Goal: Navigation & Orientation: Understand site structure

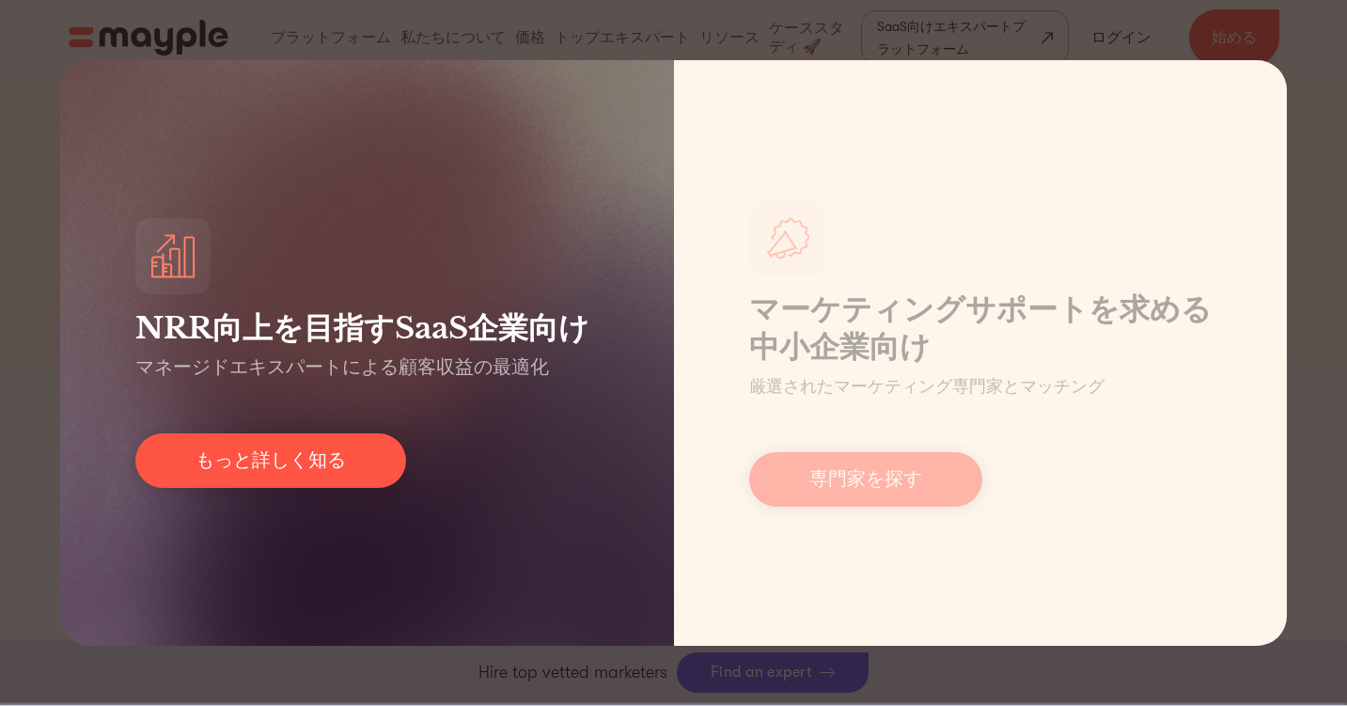
scroll to position [563, 0]
click at [518, 367] on font "マネージドエキスパートによる顧客収益の最適化" at bounding box center [342, 367] width 414 height 22
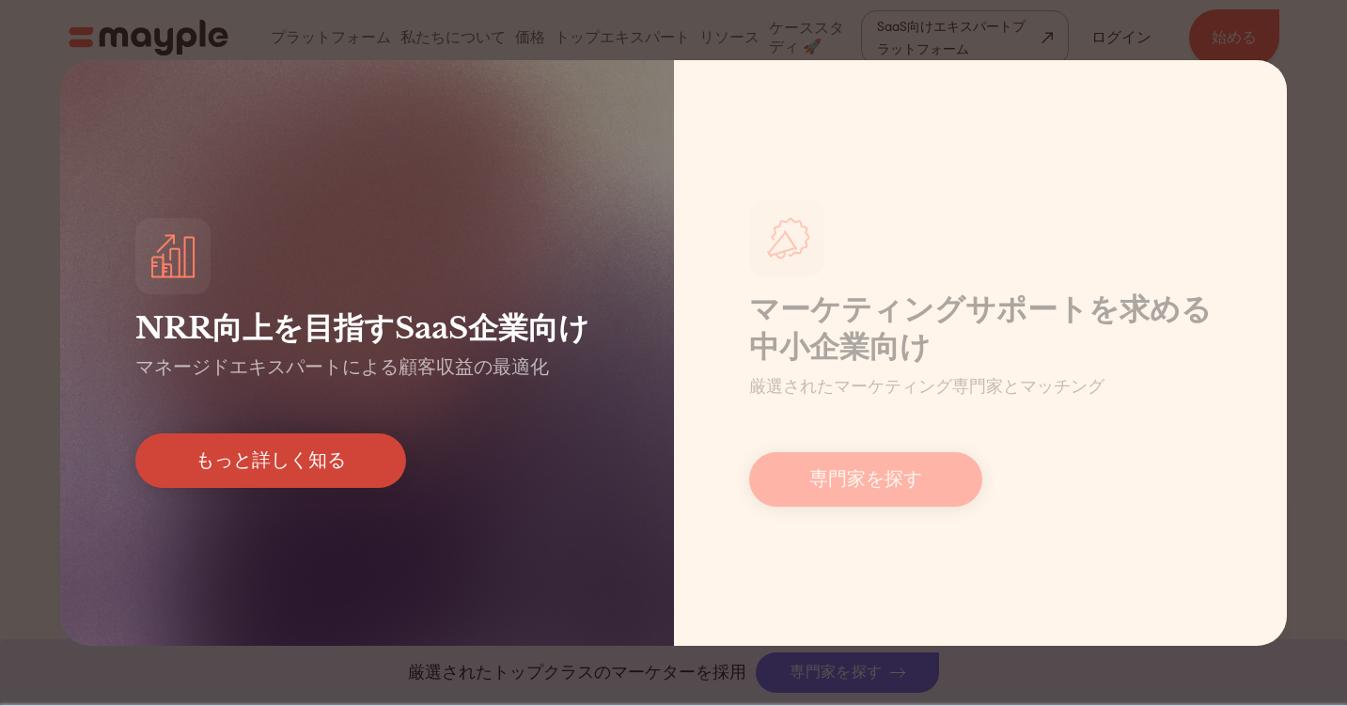
click at [312, 456] on font "もっと詳しく知る" at bounding box center [271, 460] width 150 height 22
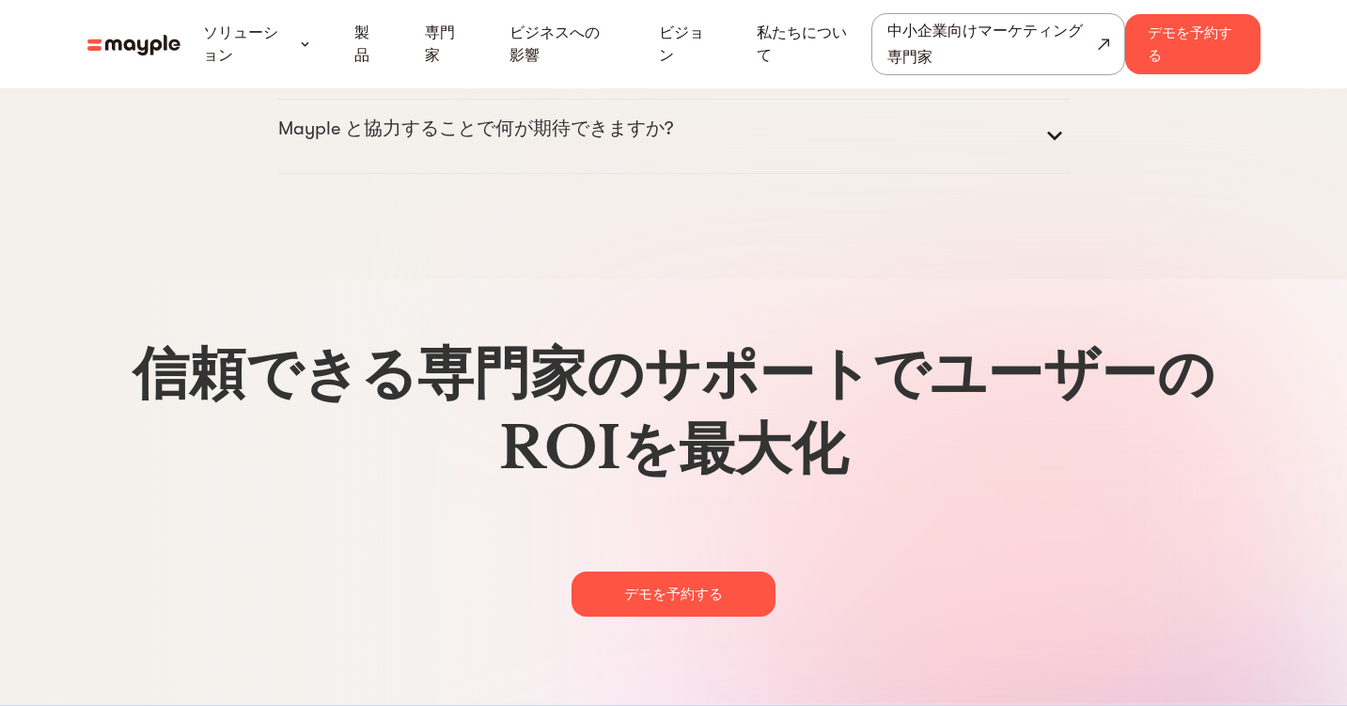
scroll to position [9600, 0]
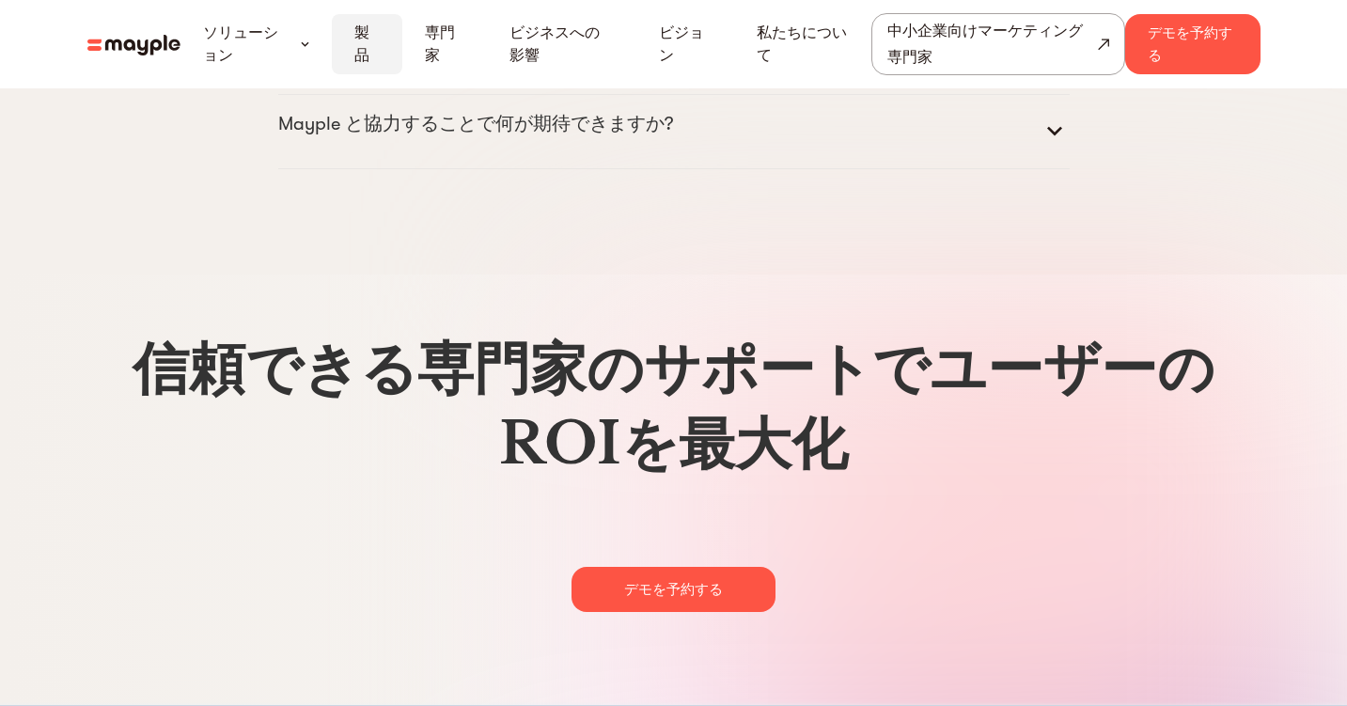
click at [350, 32] on div "製品" at bounding box center [367, 44] width 71 height 60
click at [359, 38] on font "製品" at bounding box center [361, 43] width 15 height 39
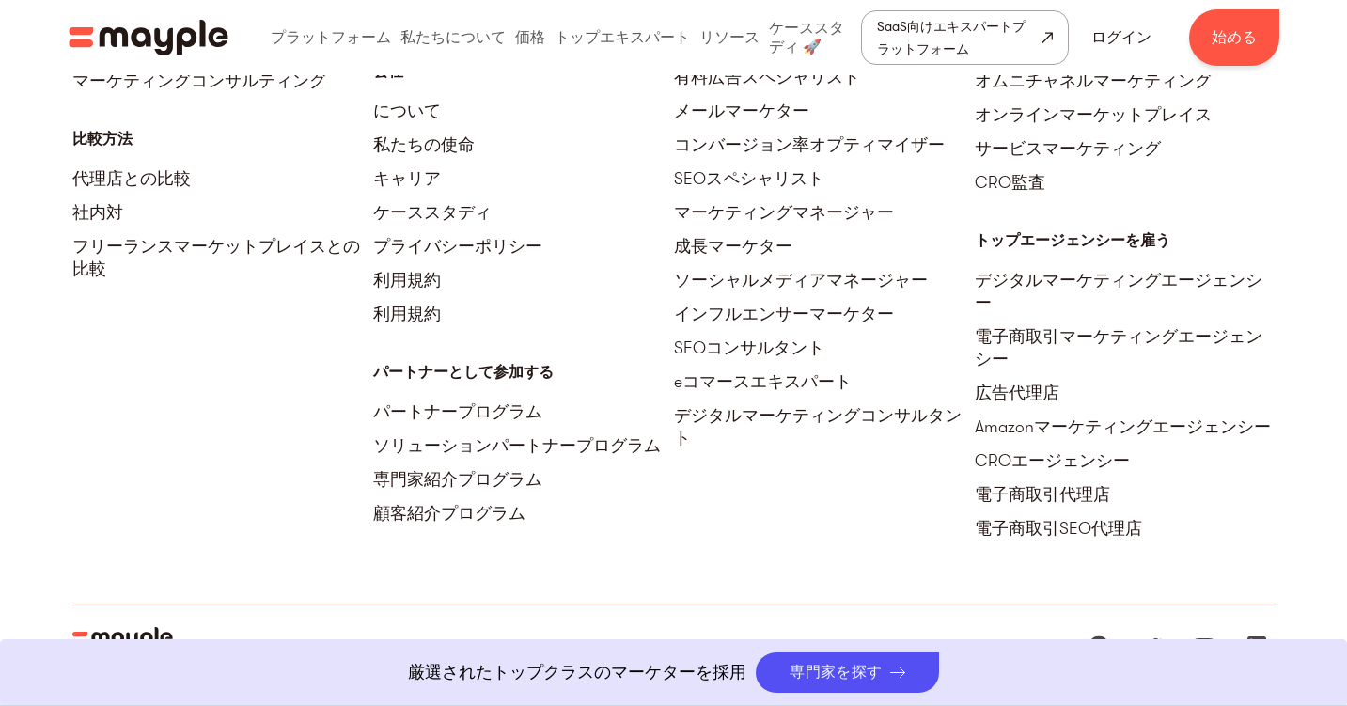
scroll to position [8652, 0]
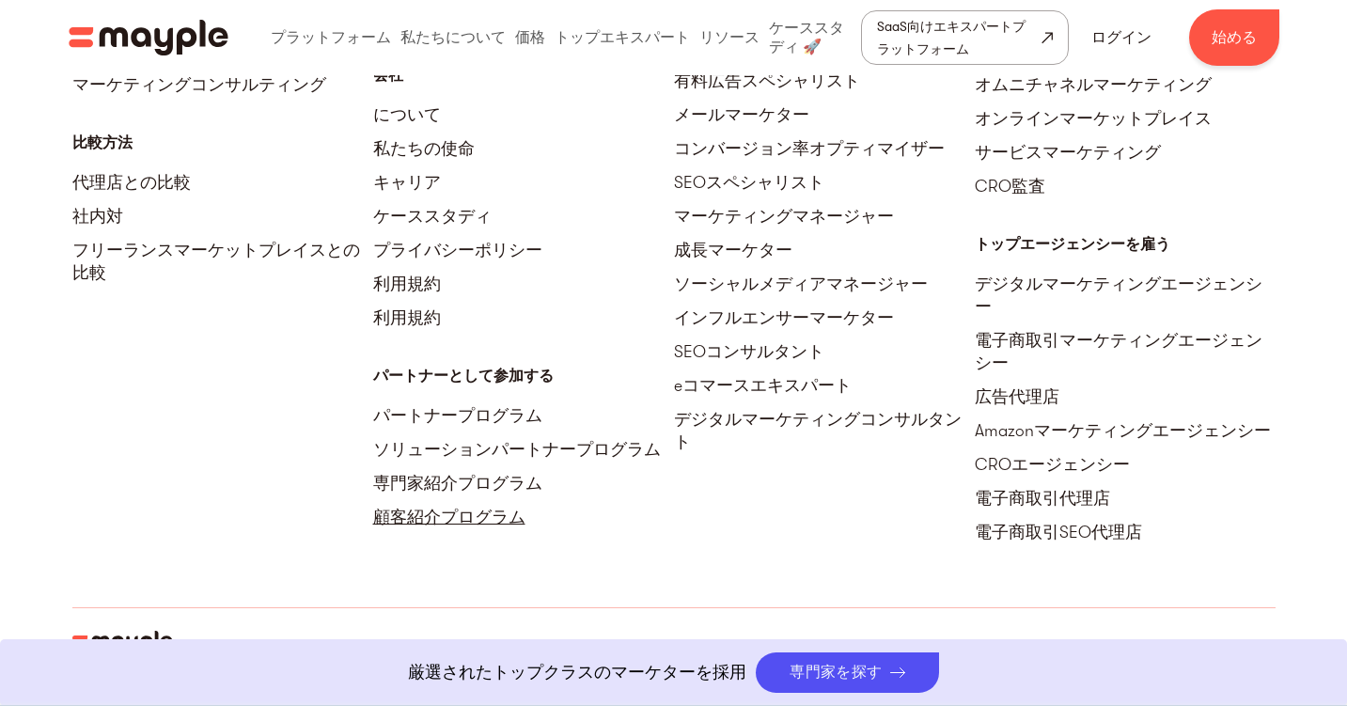
click at [459, 508] on font "顧客紹介プログラム" at bounding box center [449, 517] width 152 height 19
click at [430, 474] on font "専門家紹介プログラム" at bounding box center [457, 483] width 169 height 19
click at [445, 440] on font "ソリューションパートナープログラム" at bounding box center [517, 449] width 288 height 19
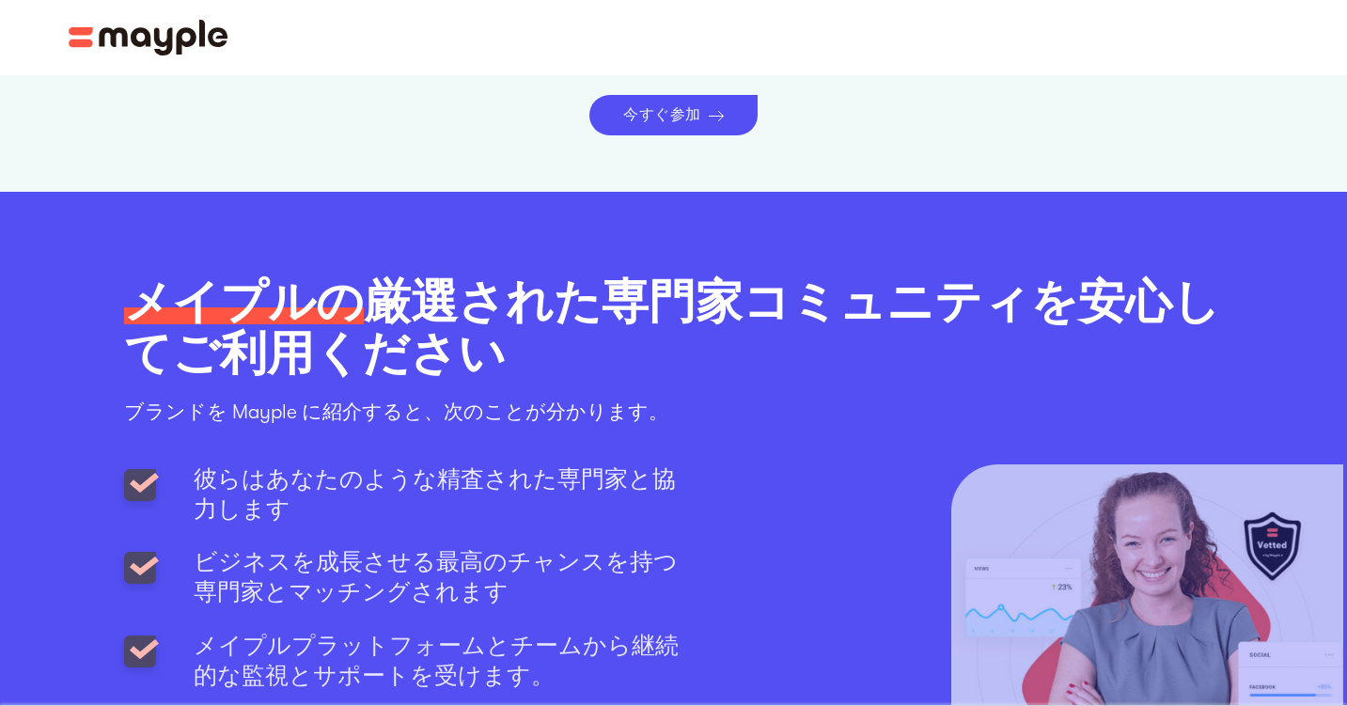
scroll to position [1803, 0]
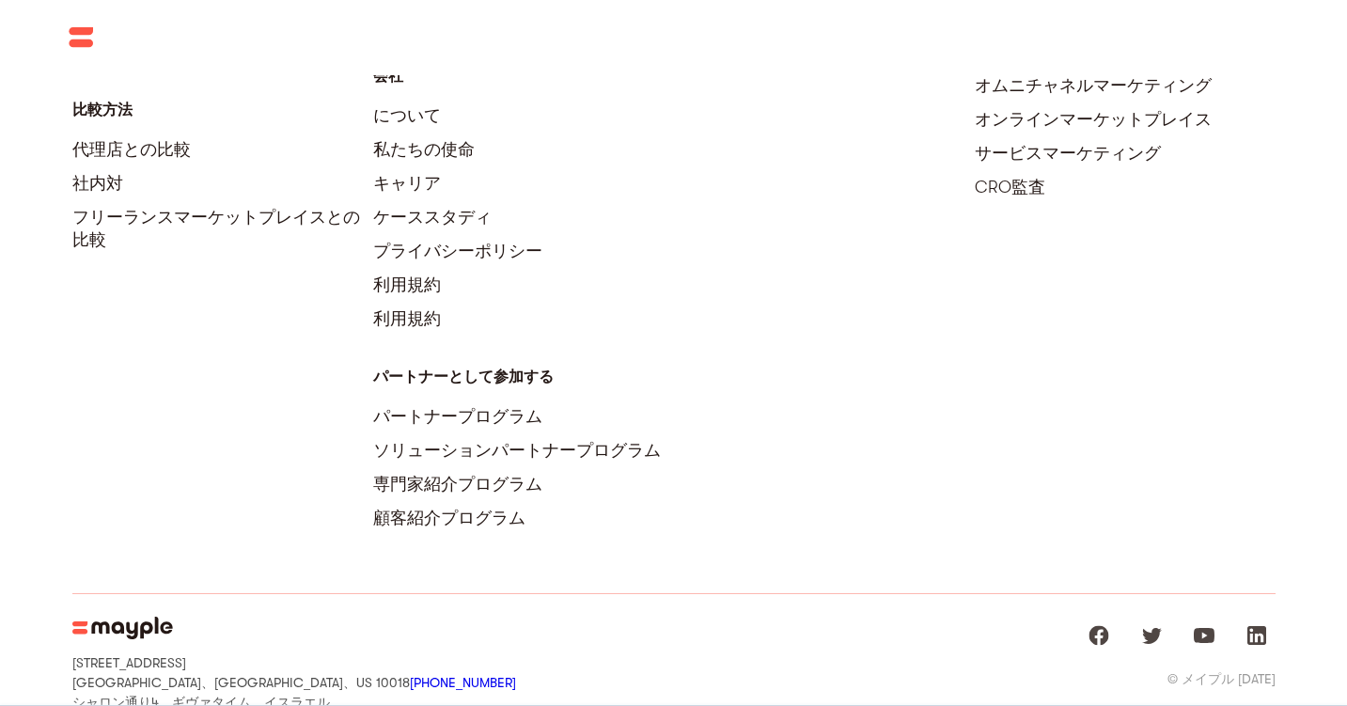
scroll to position [3437, 0]
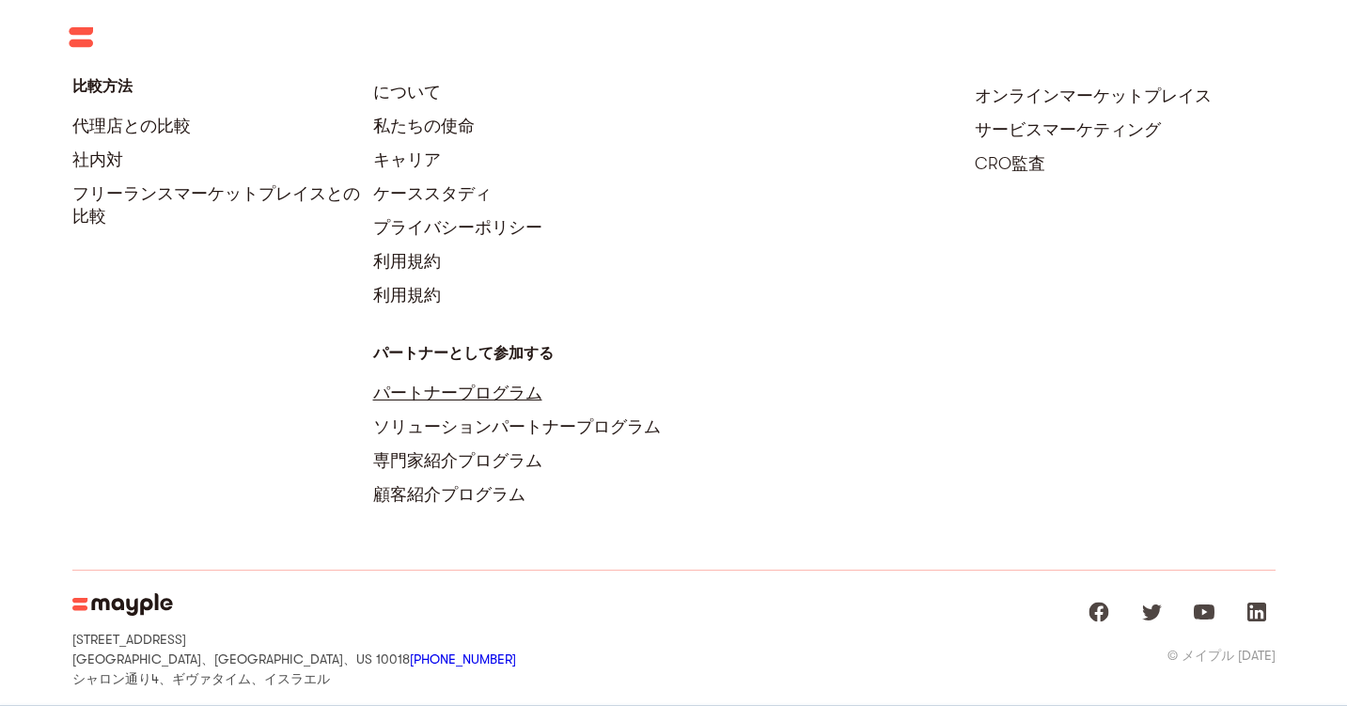
click at [441, 390] on font "パートナープログラム" at bounding box center [457, 392] width 169 height 19
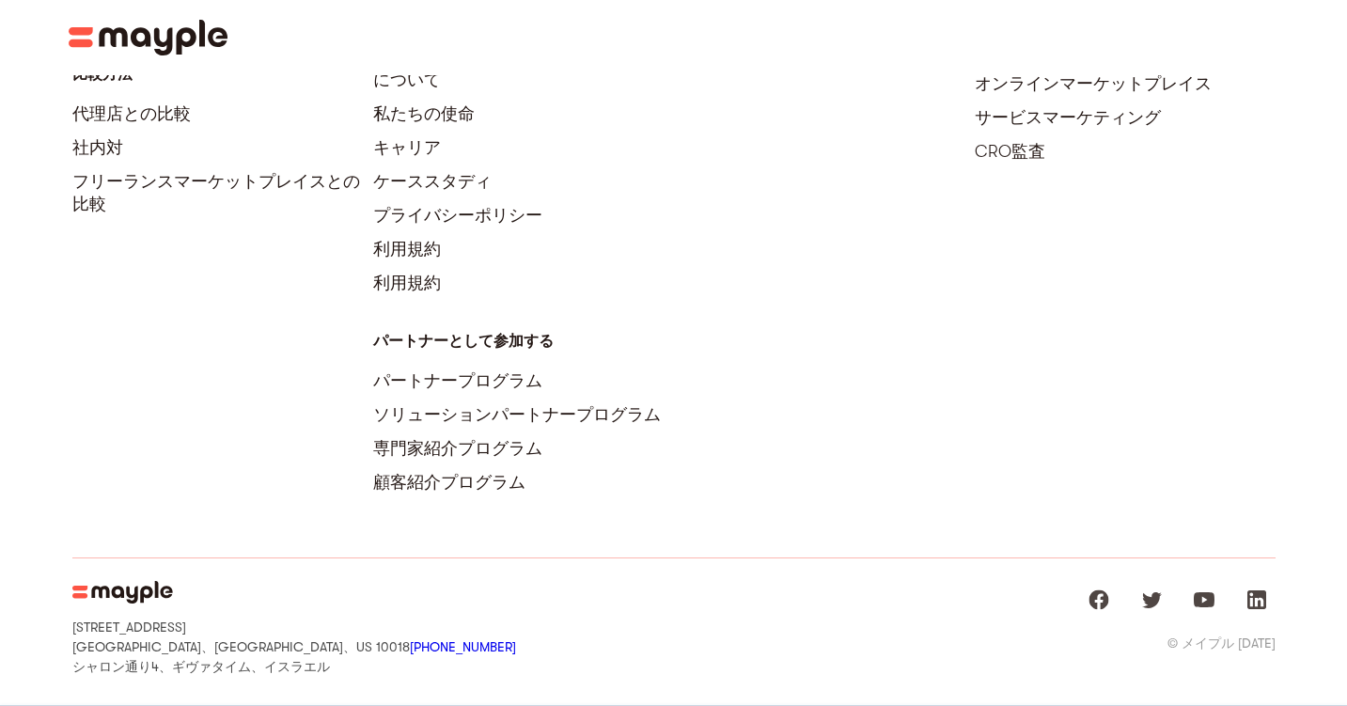
scroll to position [3507, 0]
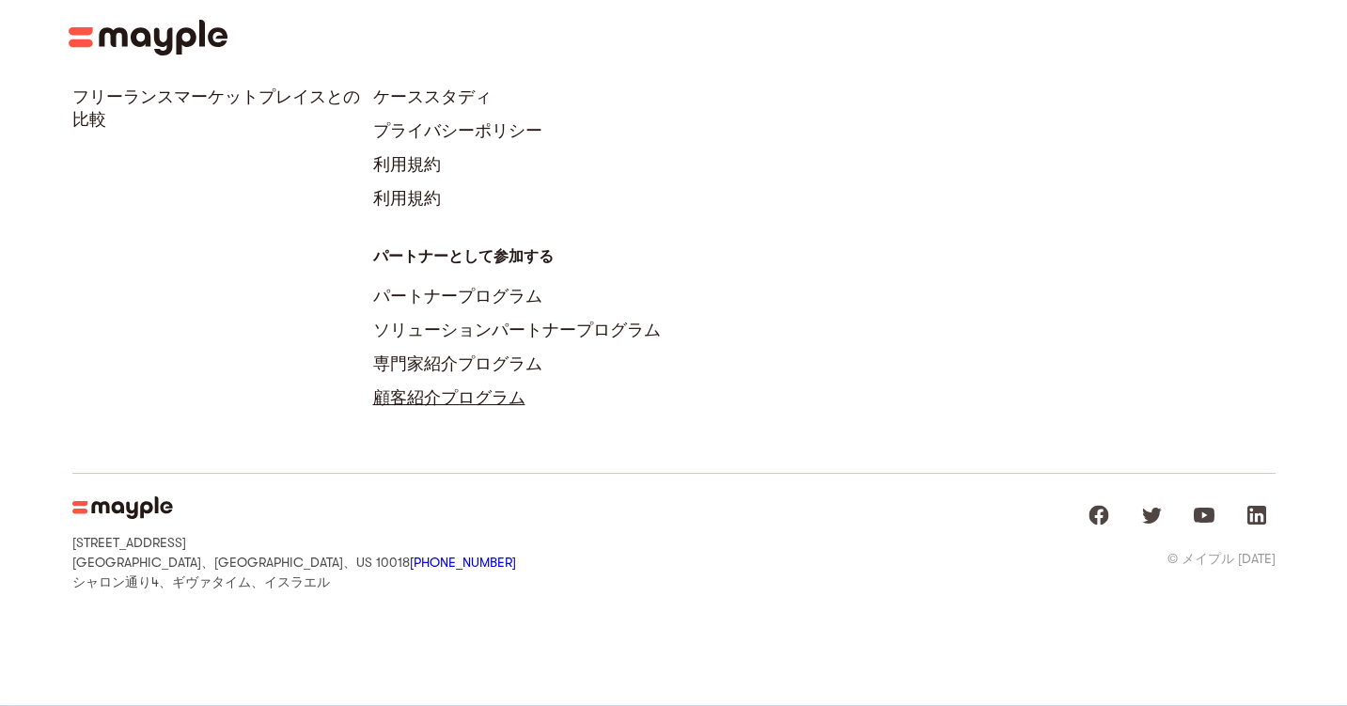
click at [442, 395] on font "顧客紹介プログラム" at bounding box center [449, 397] width 152 height 19
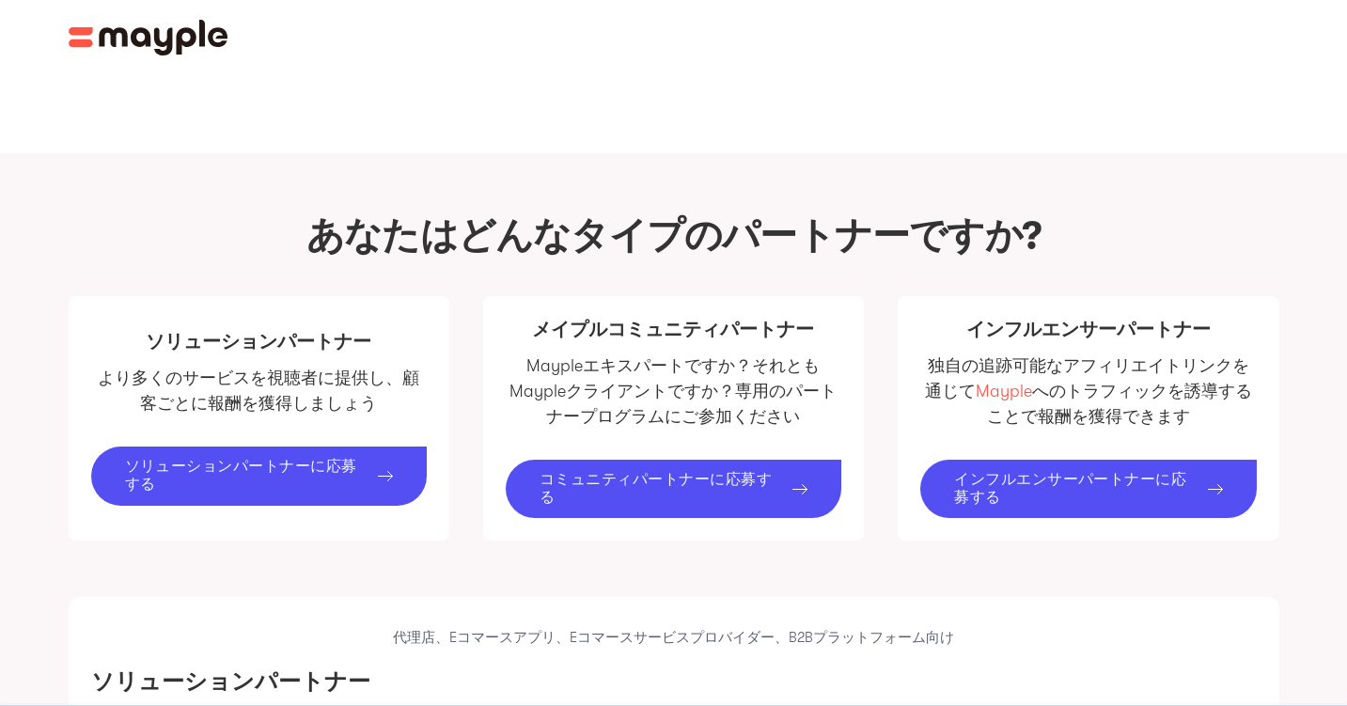
scroll to position [0, 0]
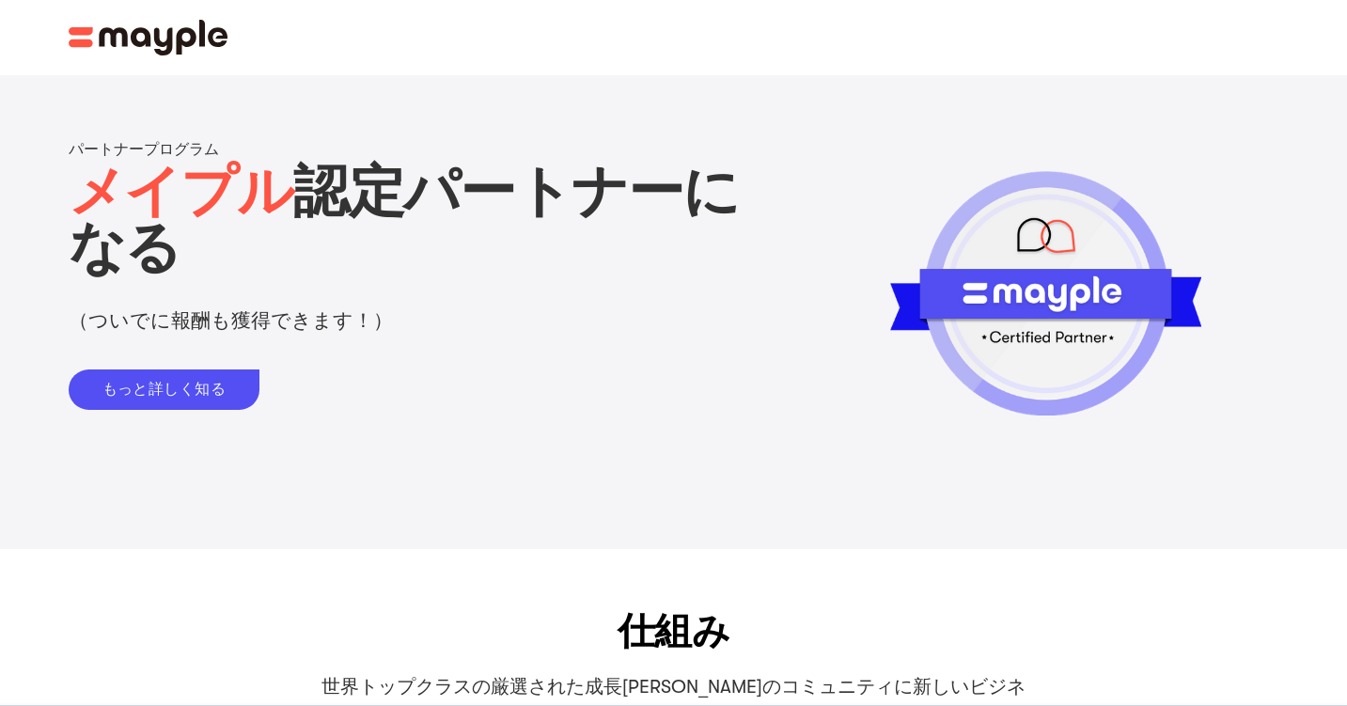
click at [173, 44] on img at bounding box center [149, 38] width 160 height 36
click at [149, 46] on img at bounding box center [149, 38] width 160 height 36
click at [80, 28] on img at bounding box center [149, 38] width 160 height 36
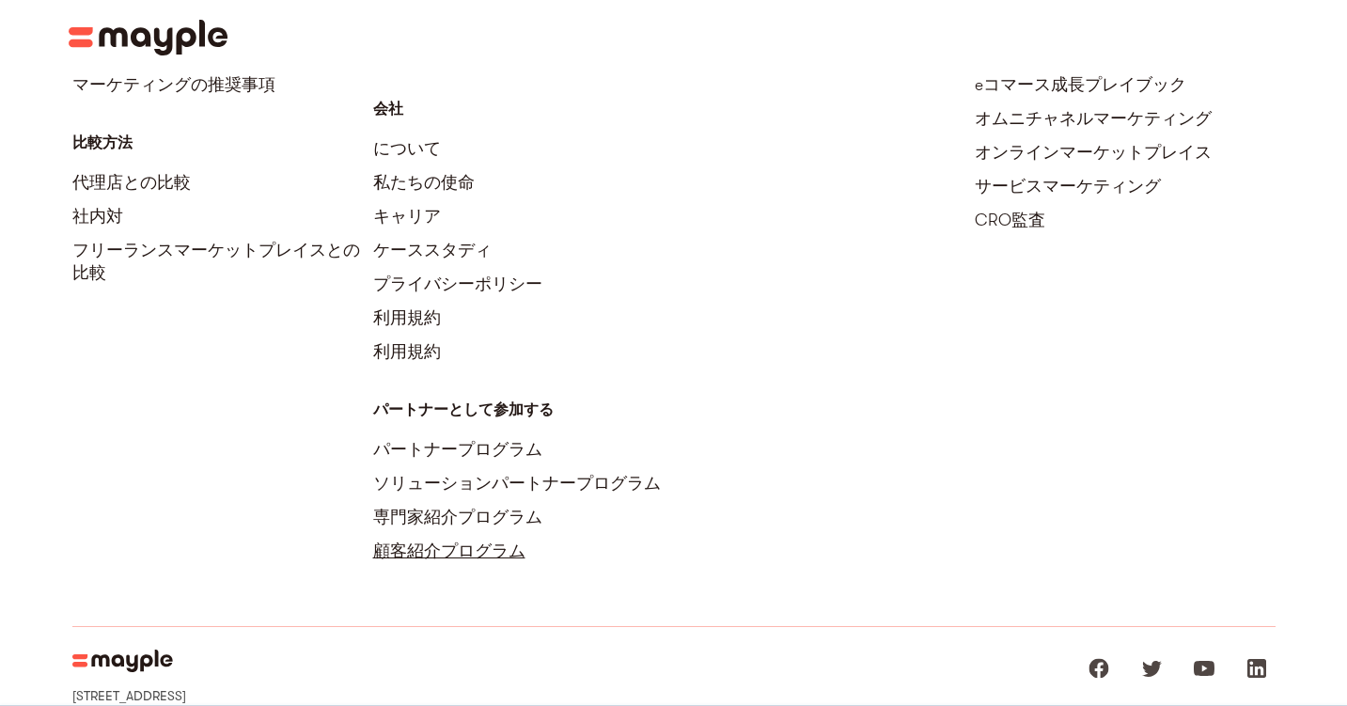
scroll to position [3507, 0]
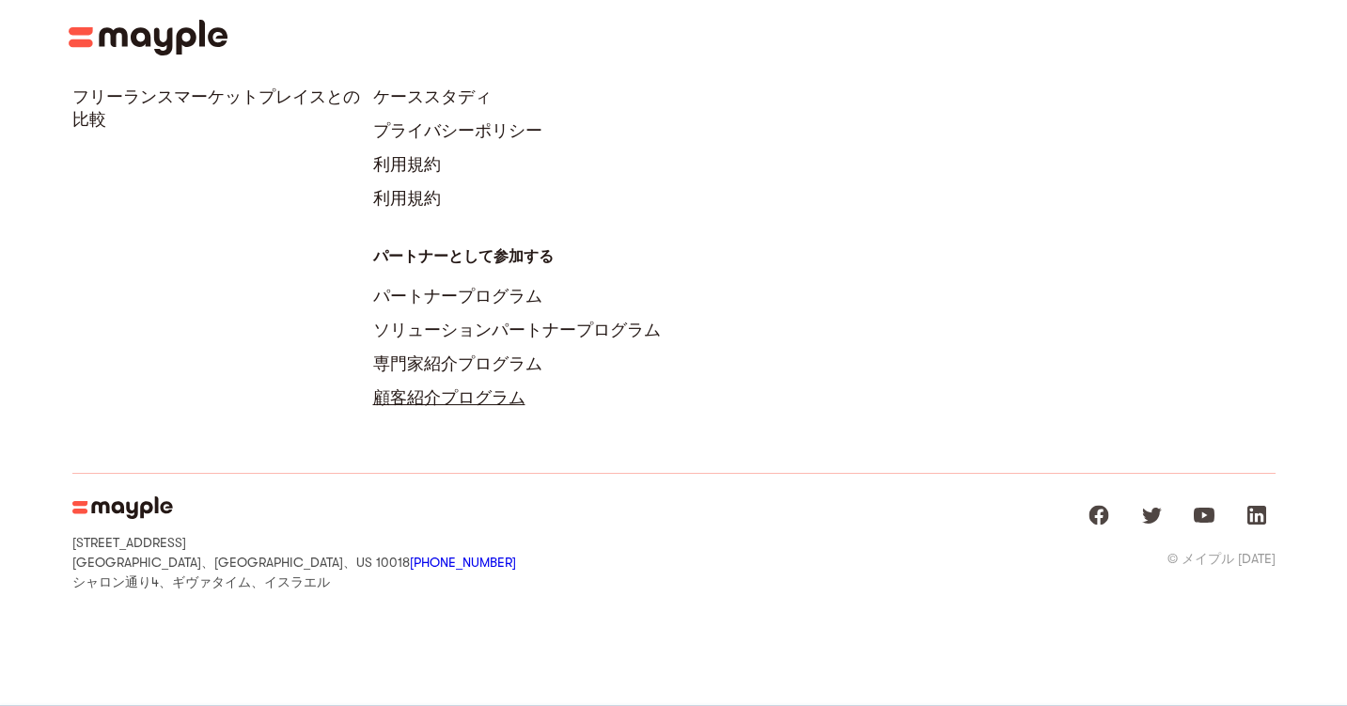
click at [103, 504] on img at bounding box center [122, 507] width 101 height 23
click at [103, 505] on img at bounding box center [122, 507] width 101 height 23
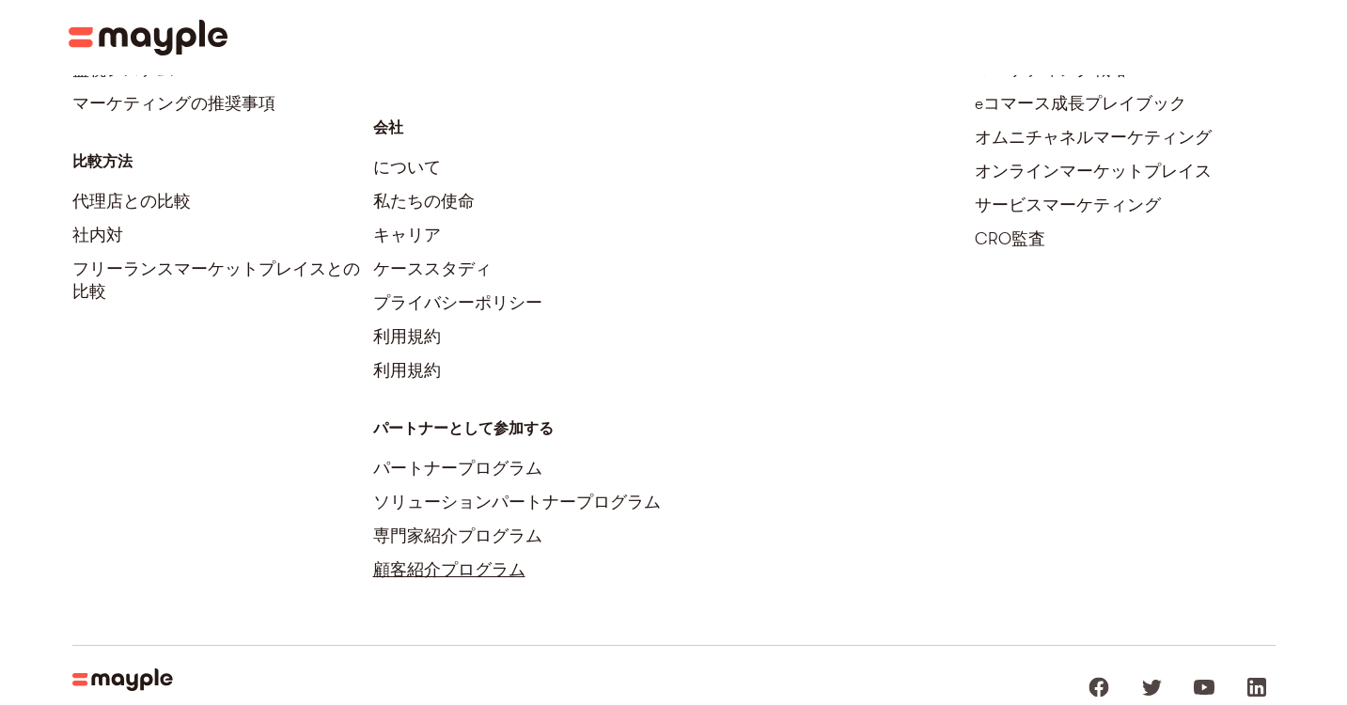
scroll to position [3038, 0]
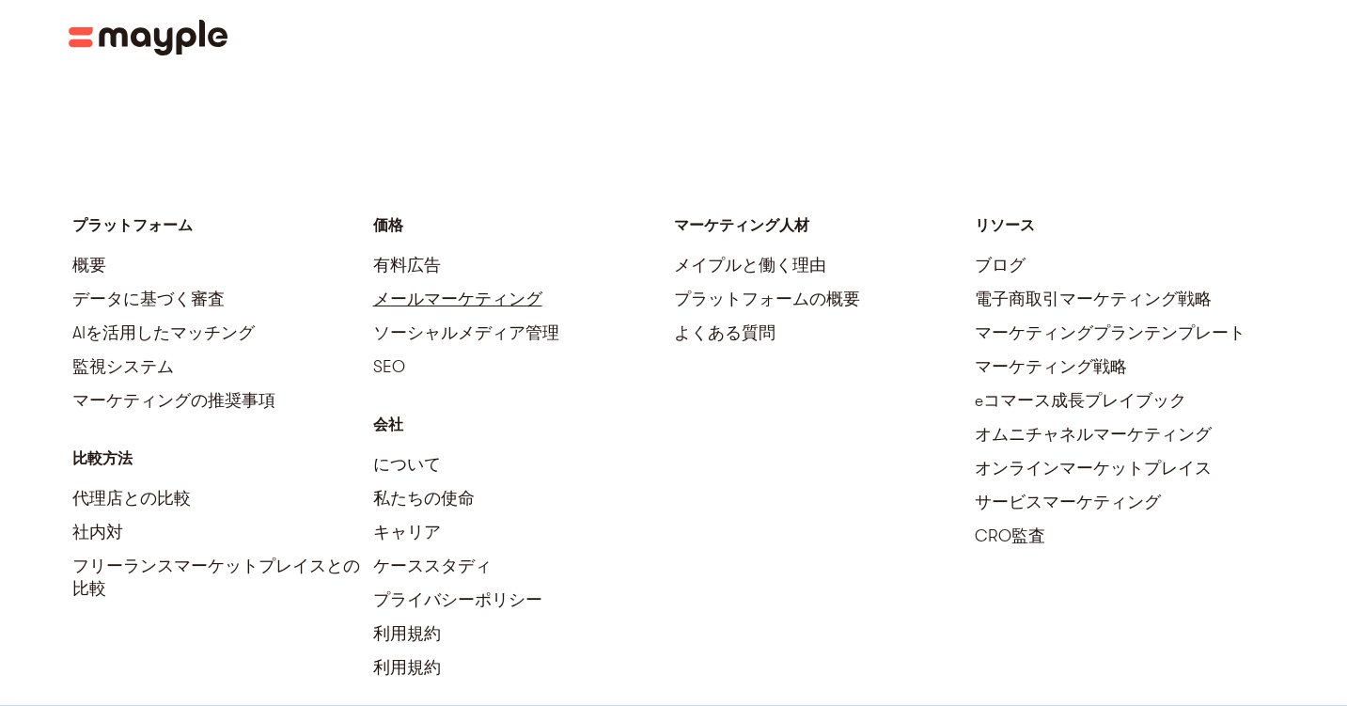
click at [414, 298] on font "メールマーケティング" at bounding box center [457, 298] width 169 height 19
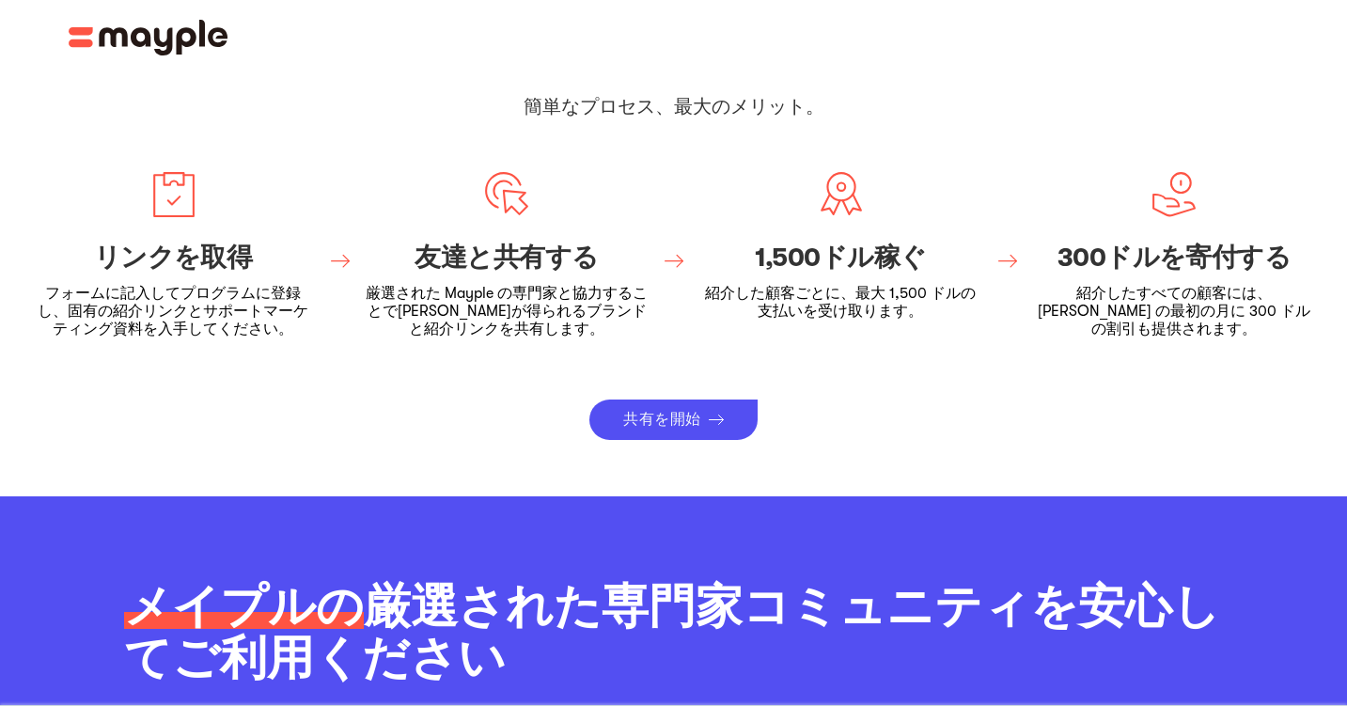
scroll to position [279, 0]
